Goal: Check status: Check status

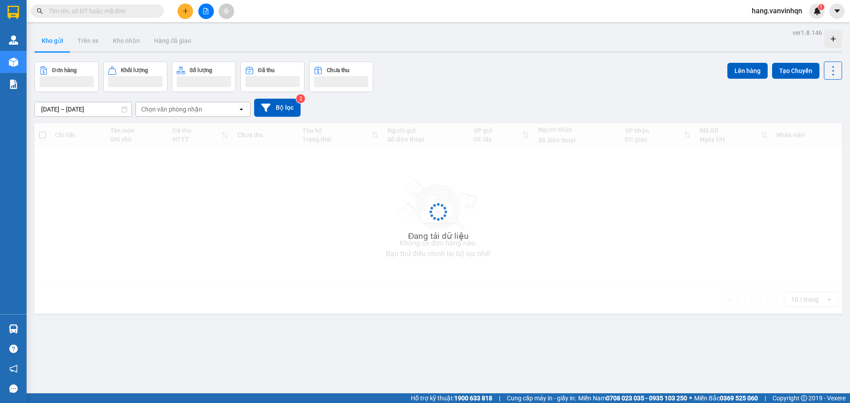
click at [117, 9] on input "text" at bounding box center [101, 11] width 104 height 10
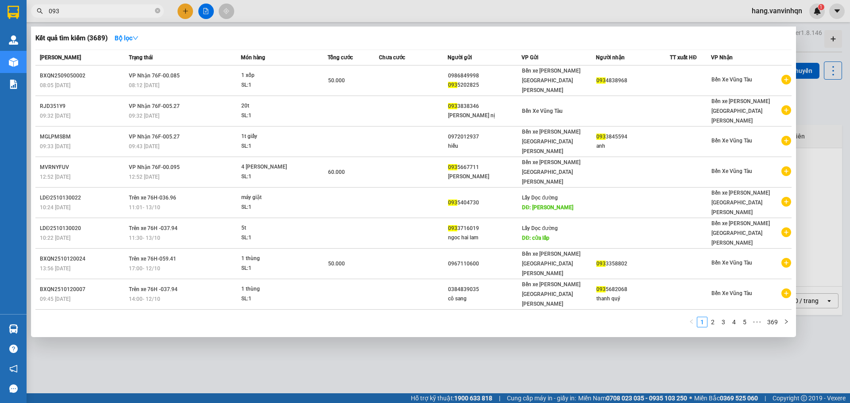
type input "093"
click at [158, 9] on icon "close-circle" at bounding box center [157, 10] width 5 height 5
